Goal: Information Seeking & Learning: Learn about a topic

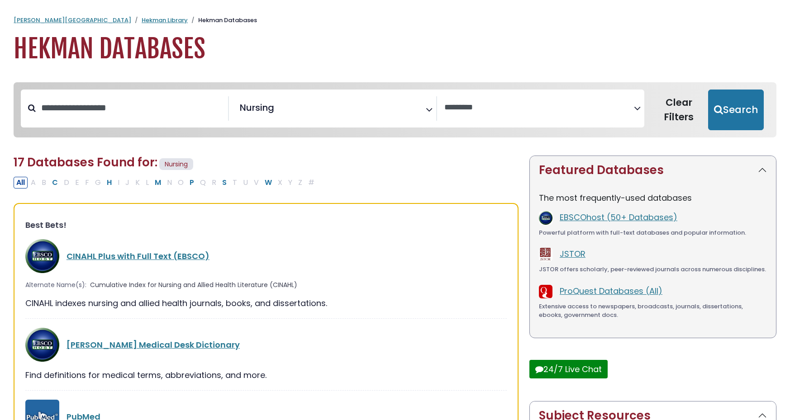
select select "Database Vendors Filter"
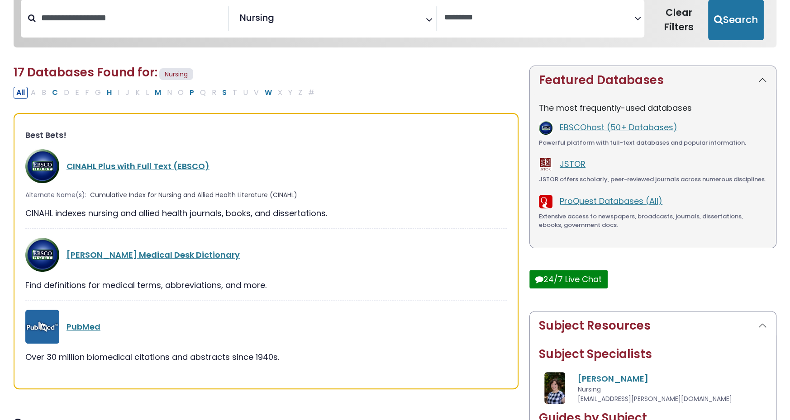
scroll to position [339, 0]
click at [92, 318] on div "PubMed" at bounding box center [265, 326] width 481 height 34
click at [91, 328] on link "PubMed" at bounding box center [83, 326] width 34 height 11
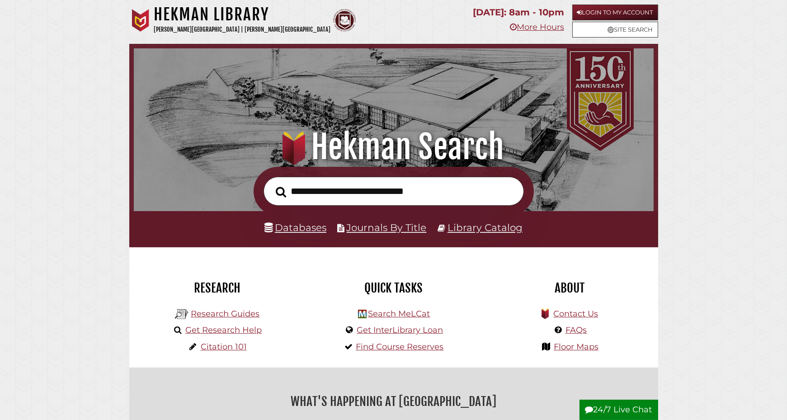
scroll to position [172, 516]
click at [316, 229] on link "Databases" at bounding box center [296, 228] width 62 height 12
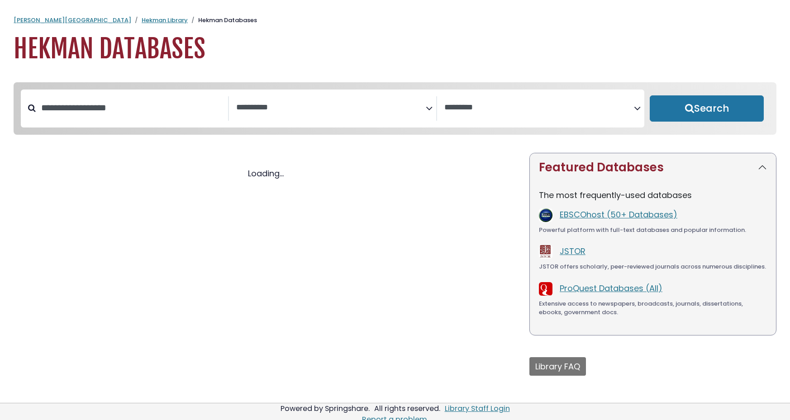
select select "Database Subject Filter"
select select "Database Vendors Filter"
select select "Database Subject Filter"
select select "Database Vendors Filter"
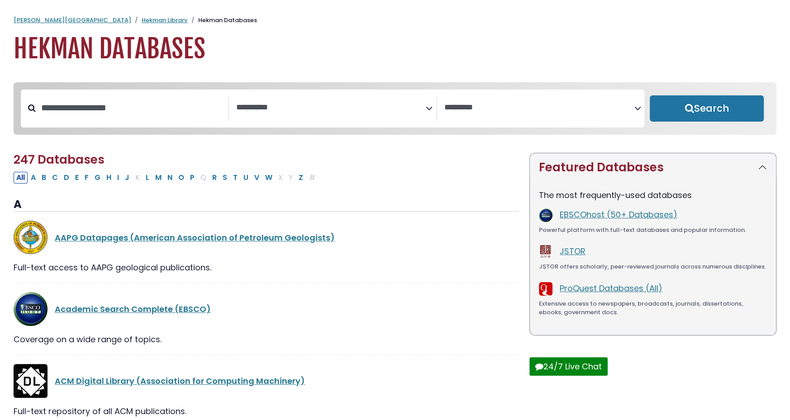
click at [364, 112] on textarea "Search" at bounding box center [330, 107] width 189 height 9
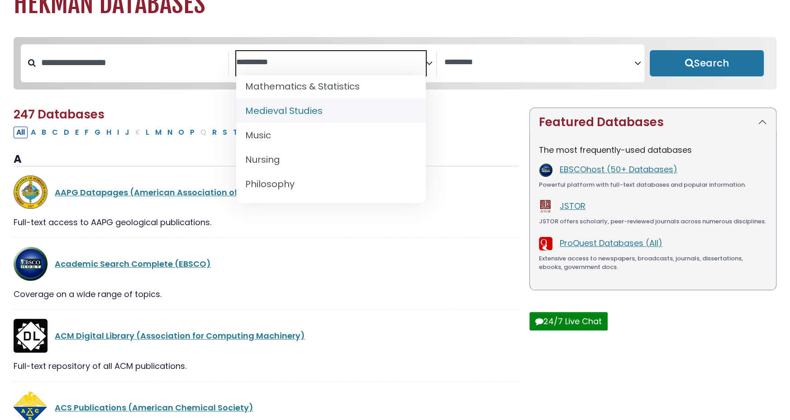
scroll to position [678, 0]
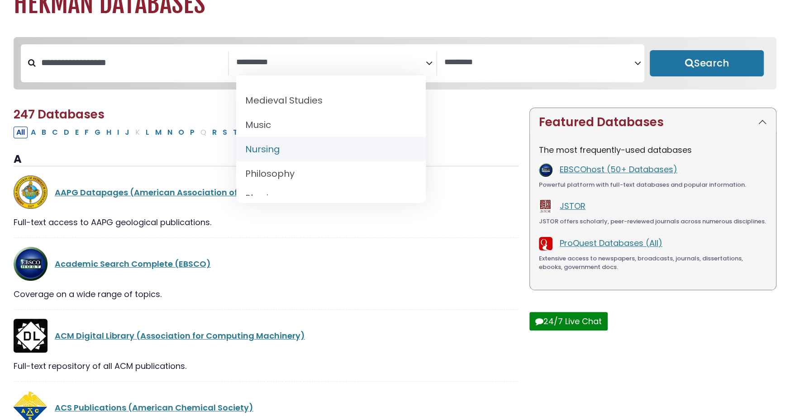
select select "*****"
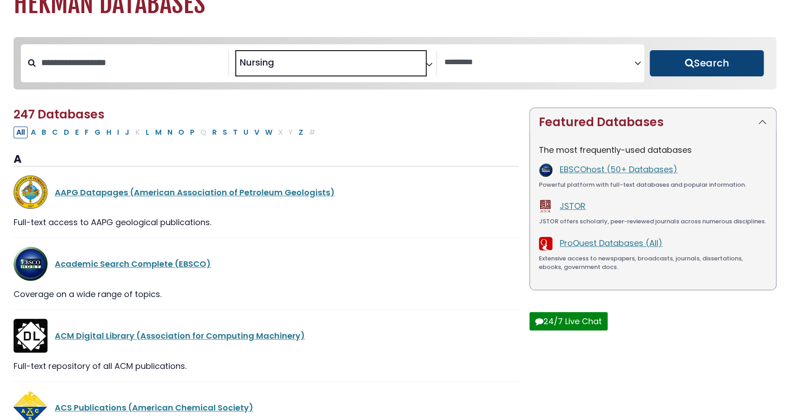
click at [689, 58] on button "Search" at bounding box center [706, 63] width 114 height 26
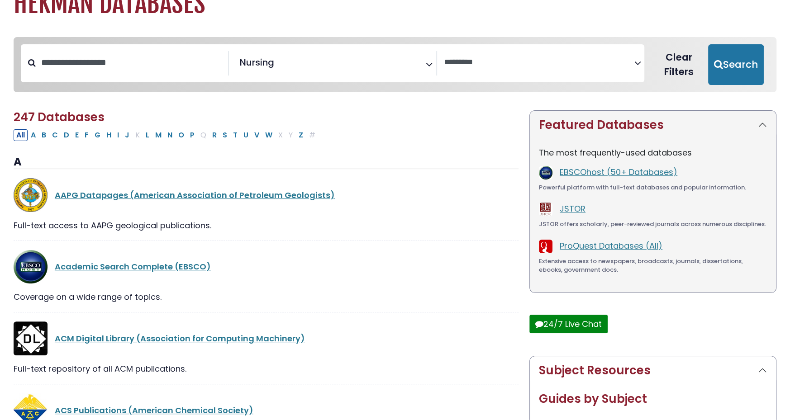
select select "Database Vendors Filter"
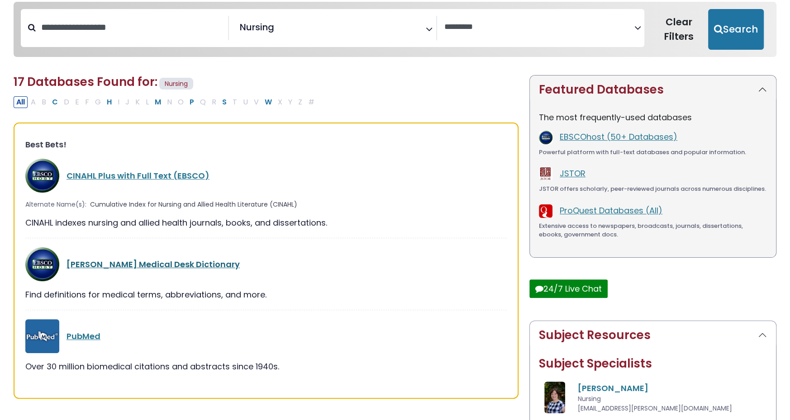
scroll to position [90, 0]
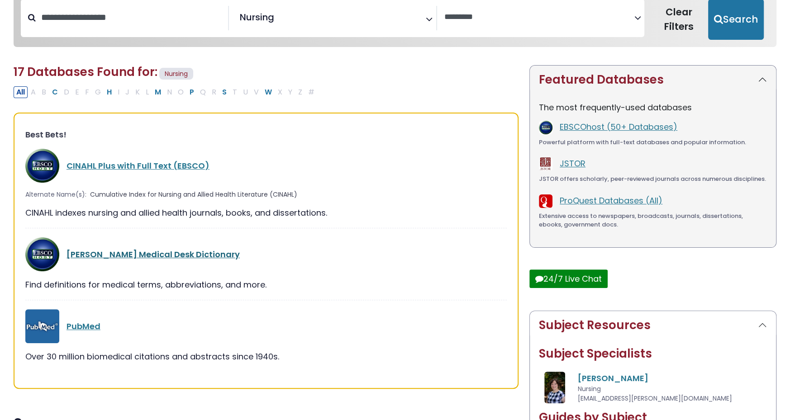
click at [133, 251] on link "[PERSON_NAME] Medical Desk Dictionary" at bounding box center [152, 254] width 173 height 11
click at [163, 249] on link "[PERSON_NAME] Medical Desk Dictionary" at bounding box center [152, 254] width 173 height 11
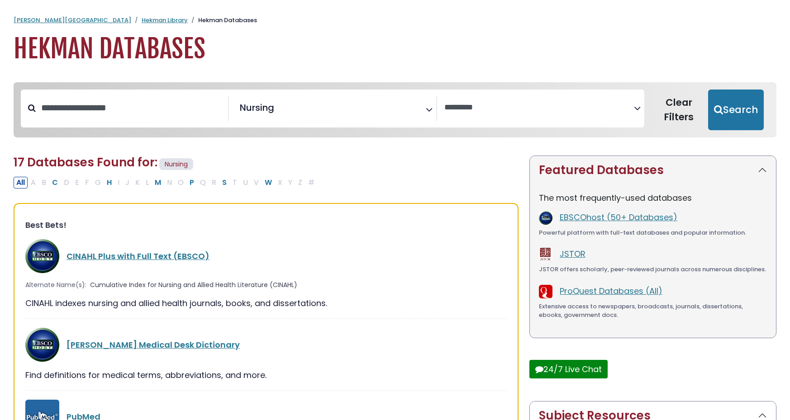
select select "Database Vendors Filter"
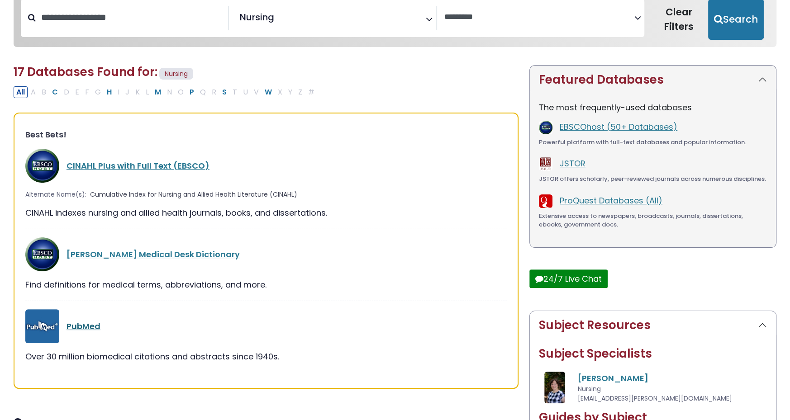
scroll to position [339, 0]
click at [90, 330] on link "PubMed" at bounding box center [83, 326] width 34 height 11
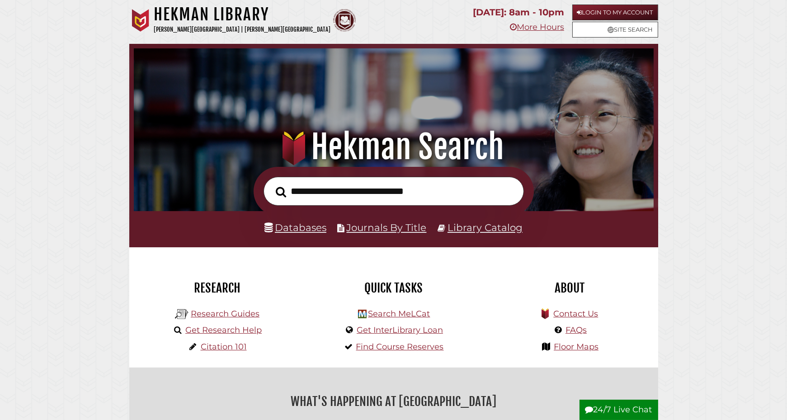
click at [311, 226] on link "Databases" at bounding box center [296, 228] width 62 height 12
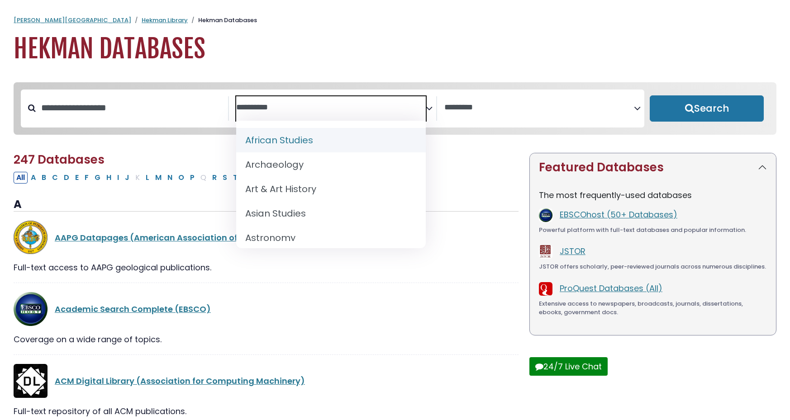
select select "Database Subject Filter"
select select "Database Vendors Filter"
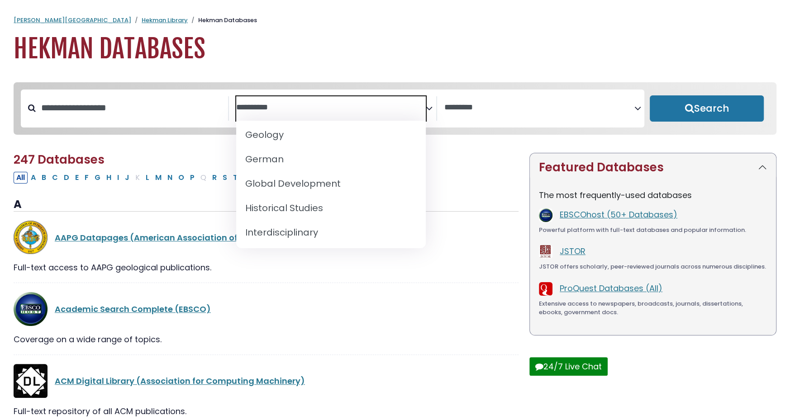
scroll to position [633, 0]
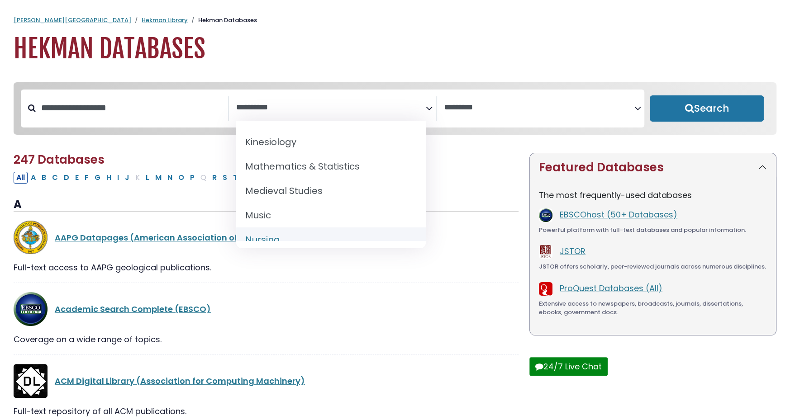
select select "*****"
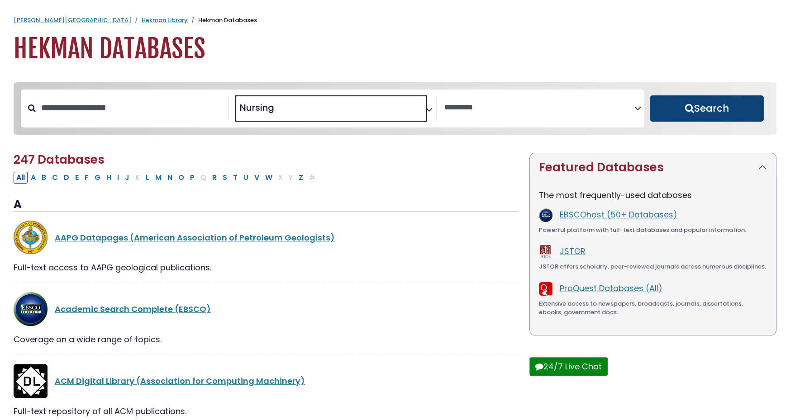
click at [722, 110] on button "Search" at bounding box center [706, 108] width 114 height 26
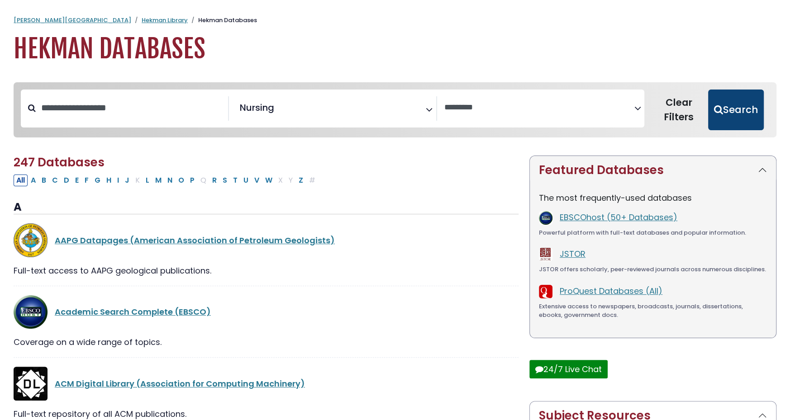
select select "Database Vendors Filter"
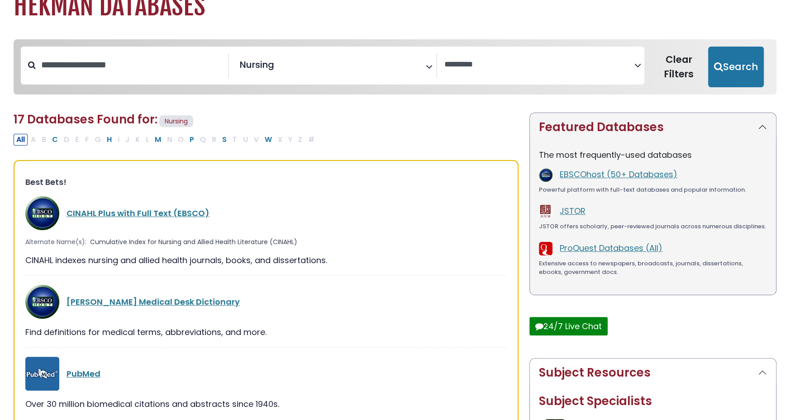
scroll to position [90, 0]
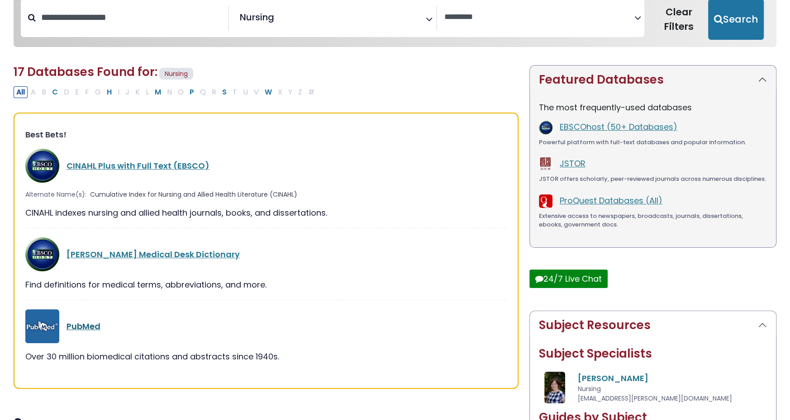
click at [87, 321] on link "PubMed" at bounding box center [83, 326] width 34 height 11
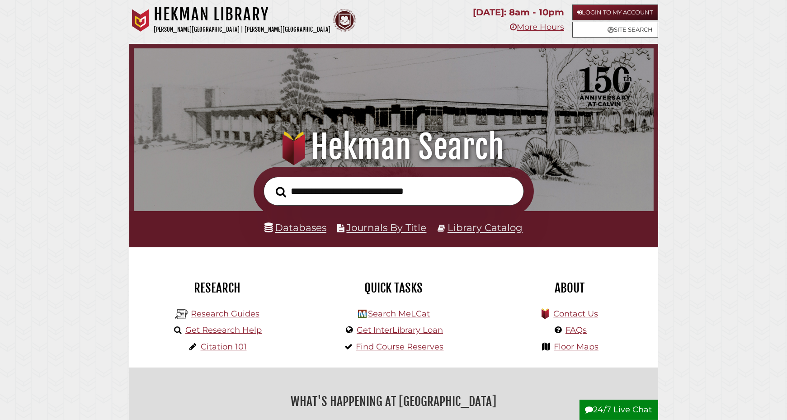
scroll to position [172, 516]
click at [291, 231] on link "Databases" at bounding box center [296, 228] width 62 height 12
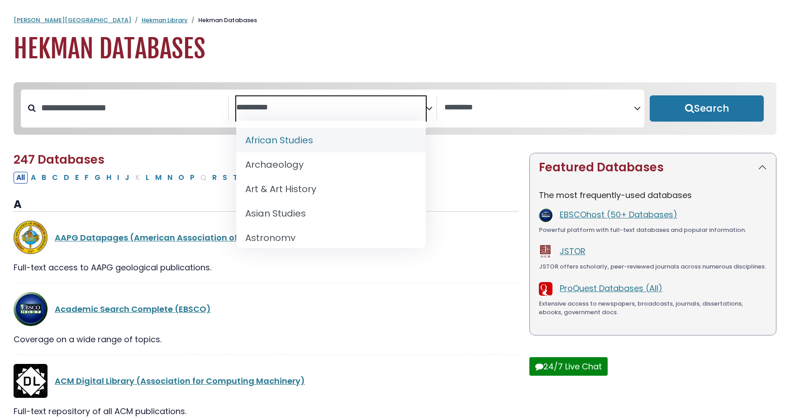
select select "Database Subject Filter"
select select "Database Vendors Filter"
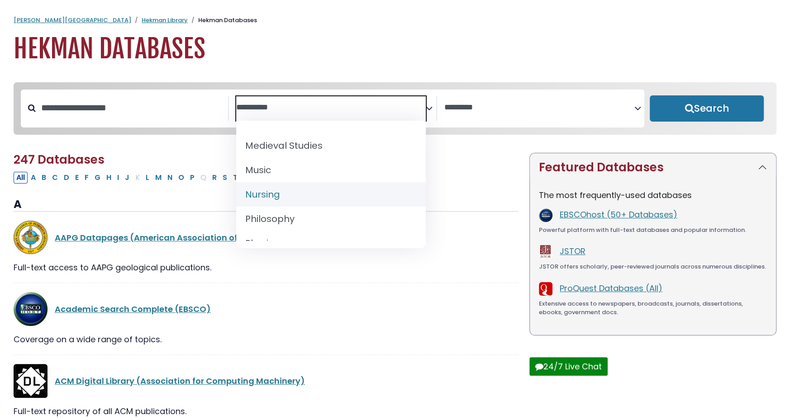
scroll to position [724, 0]
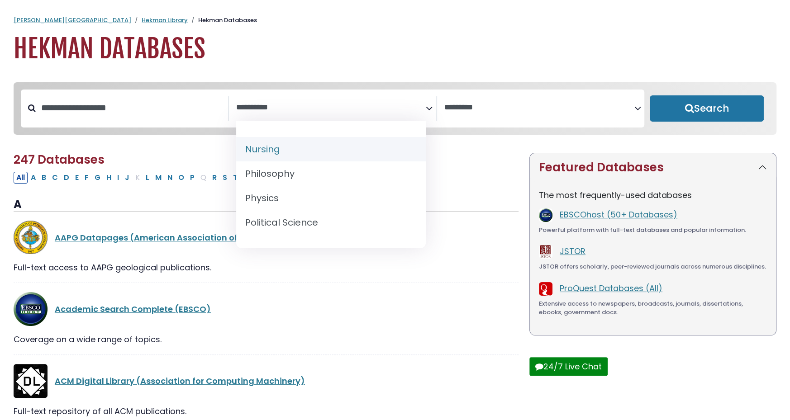
select select "*****"
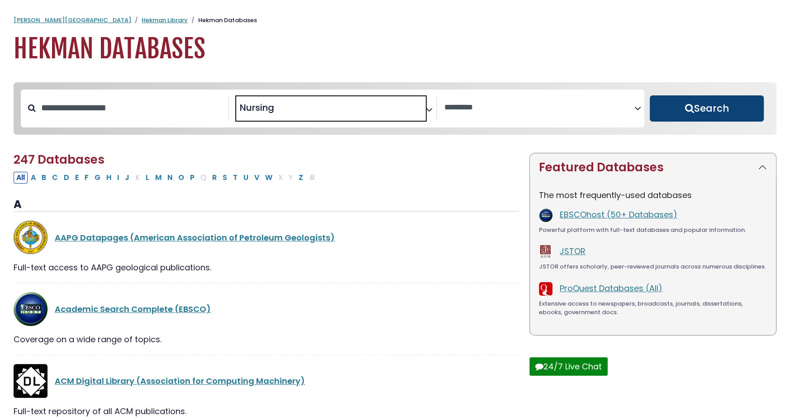
click at [717, 107] on button "Search" at bounding box center [706, 108] width 114 height 26
select select "Database Vendors Filter"
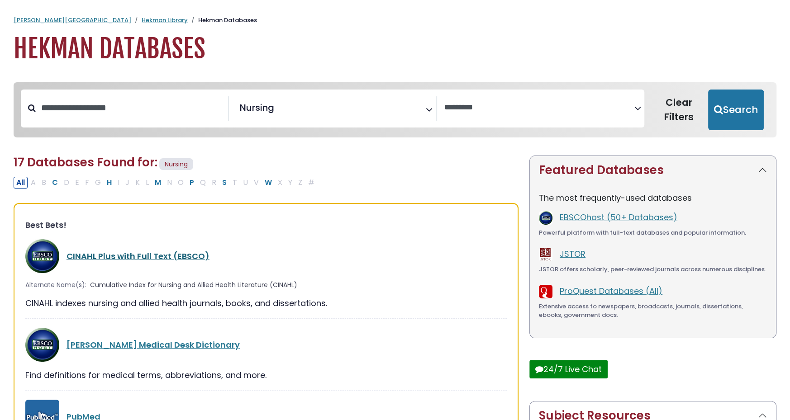
click at [161, 252] on link "CINAHL Plus with Full Text (EBSCO)" at bounding box center [137, 256] width 143 height 11
click at [158, 255] on link "CINAHL Plus with Full Text (EBSCO)" at bounding box center [137, 256] width 143 height 11
select select "Database Vendors Filter"
click at [82, 416] on link "PubMed" at bounding box center [83, 416] width 34 height 11
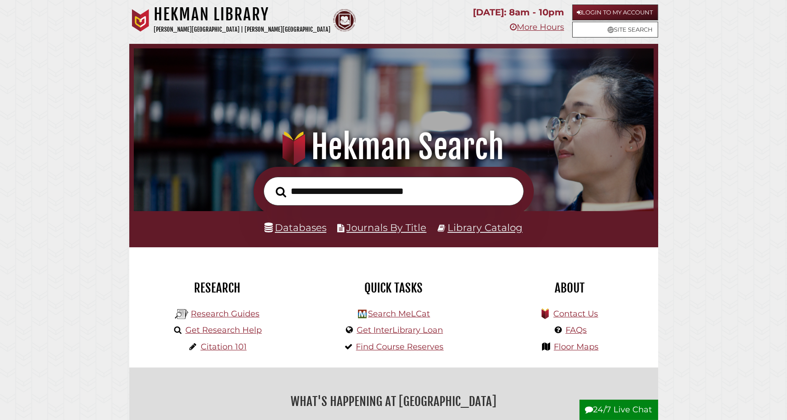
scroll to position [172, 516]
click at [300, 231] on link "Databases" at bounding box center [296, 228] width 62 height 12
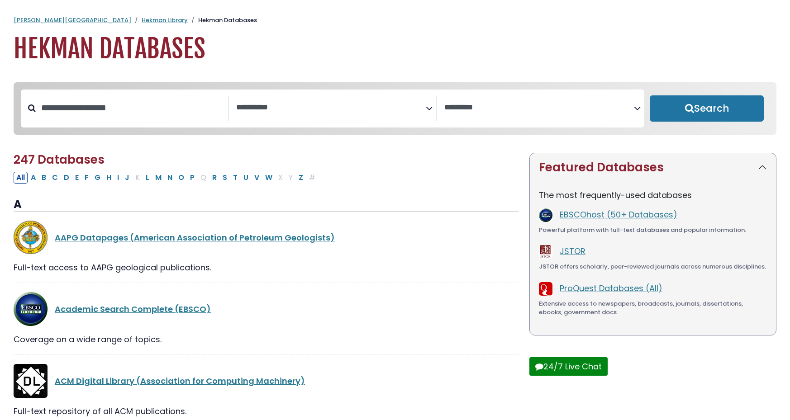
select select "Database Subject Filter"
select select "Database Vendors Filter"
click at [309, 120] on span "Search filters" at bounding box center [330, 108] width 189 height 24
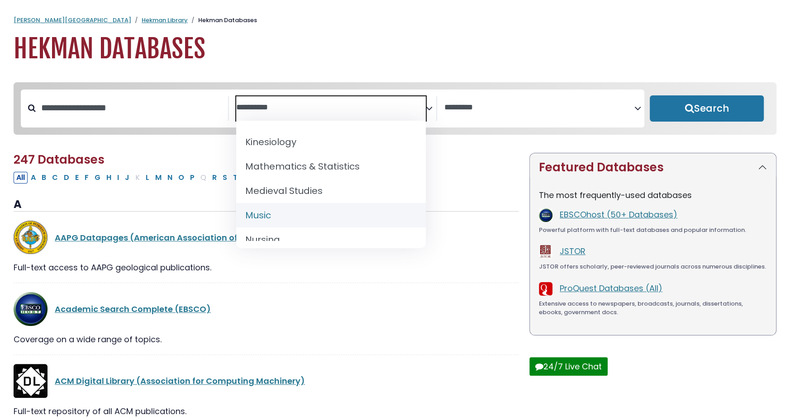
scroll to position [678, 0]
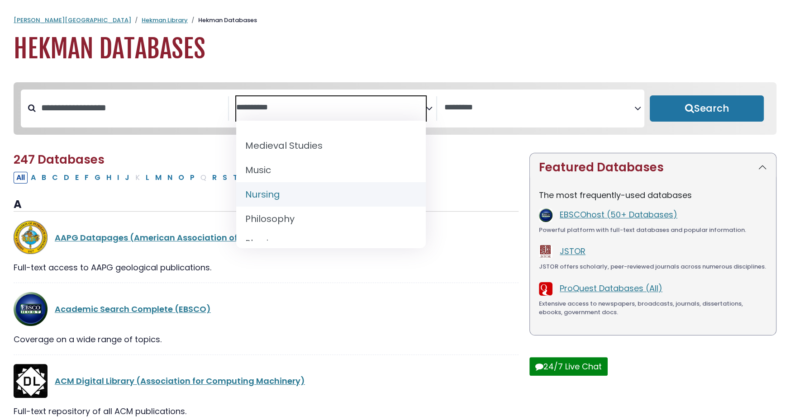
select select "*****"
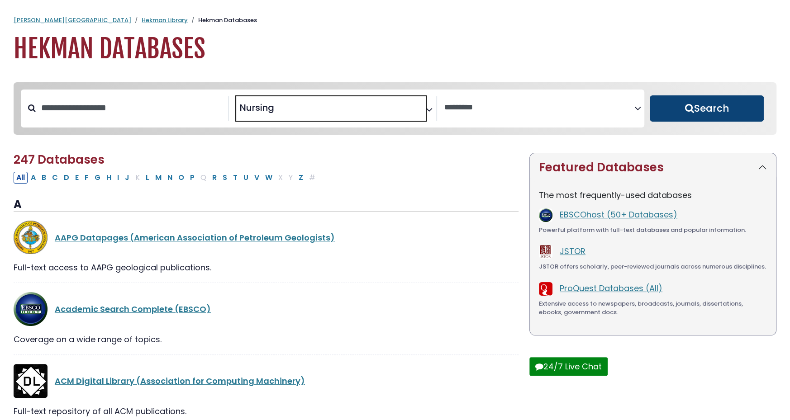
click at [689, 107] on button "Search" at bounding box center [706, 108] width 114 height 26
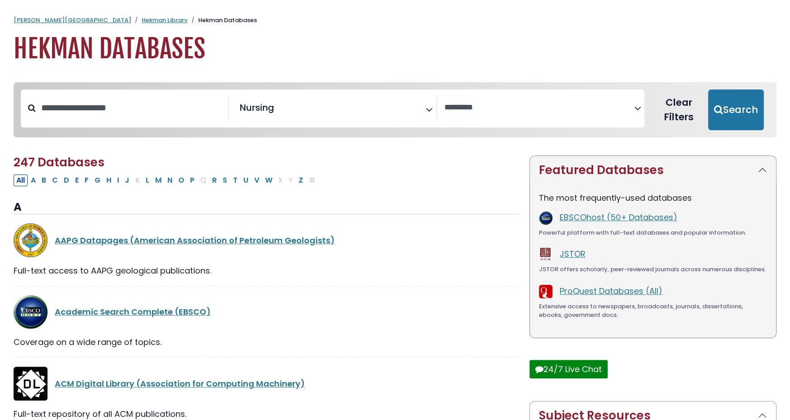
select select "Database Vendors Filter"
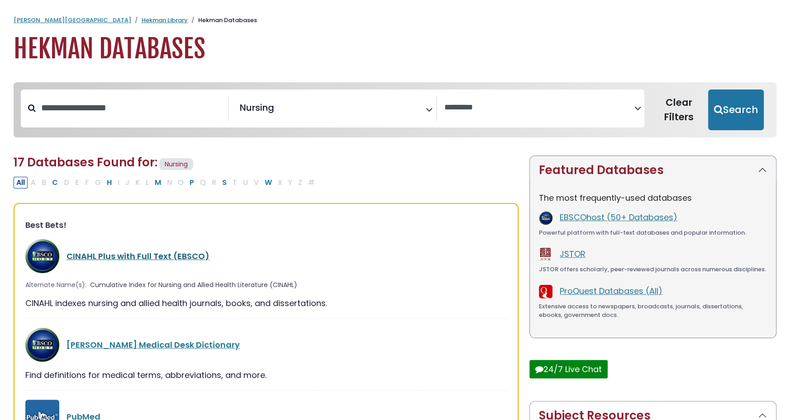
click at [193, 256] on link "CINAHL Plus with Full Text (EBSCO)" at bounding box center [137, 256] width 143 height 11
